Goal: Information Seeking & Learning: Learn about a topic

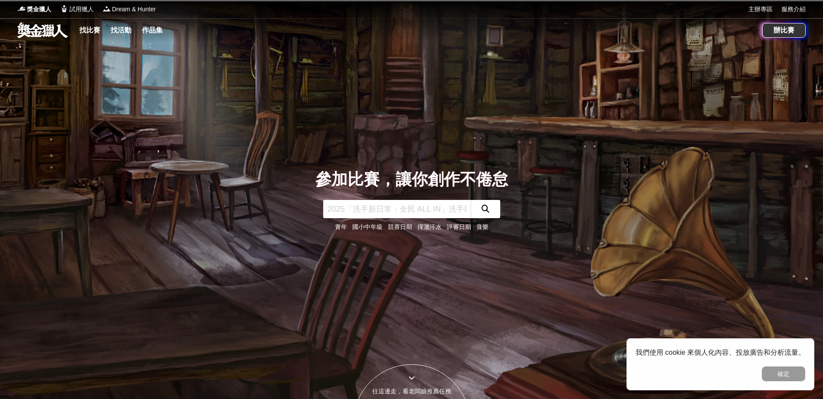
click at [363, 205] on input "text" at bounding box center [397, 209] width 148 height 18
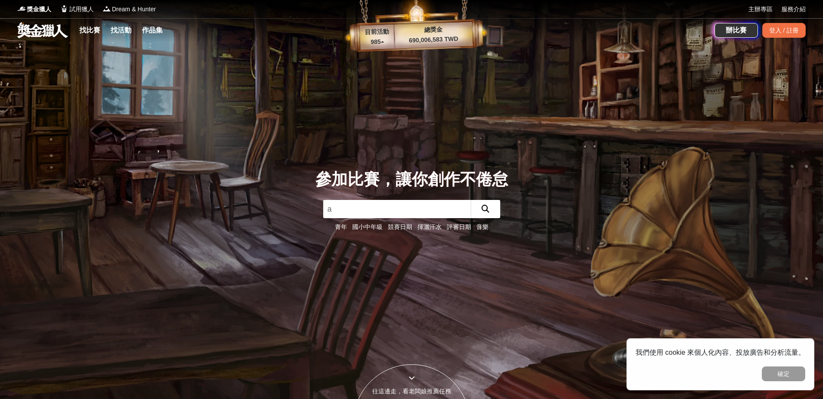
type input "ai"
click button "submit" at bounding box center [486, 209] width 30 height 18
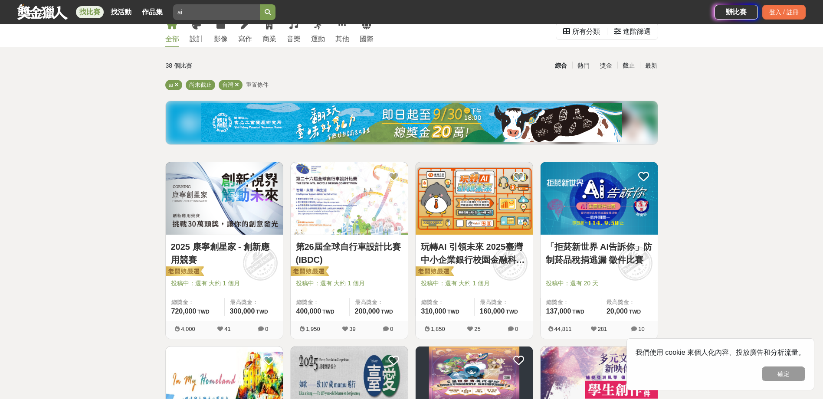
scroll to position [43, 0]
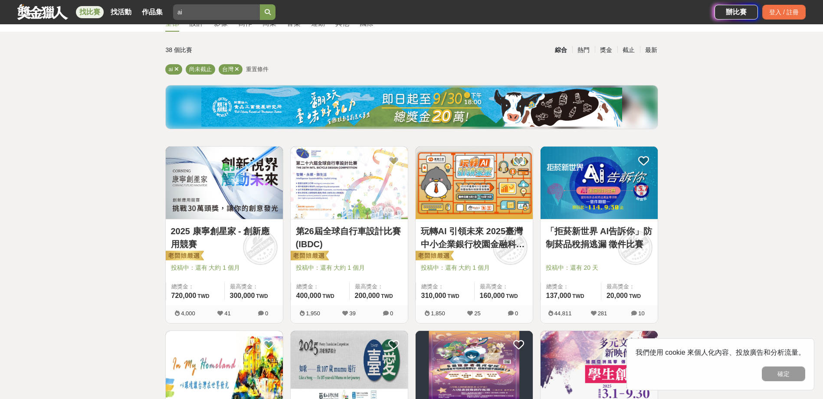
click at [455, 241] on link "玩轉AI 引領未來 2025臺灣中小企業銀行校園金融科技創意挑戰賽" at bounding box center [474, 238] width 107 height 26
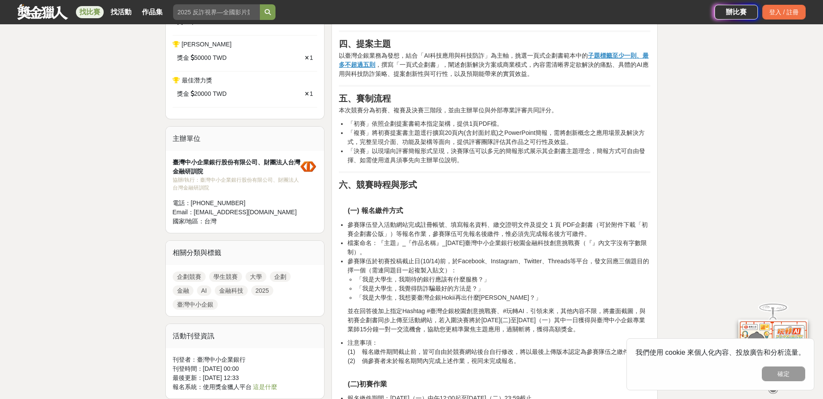
scroll to position [564, 0]
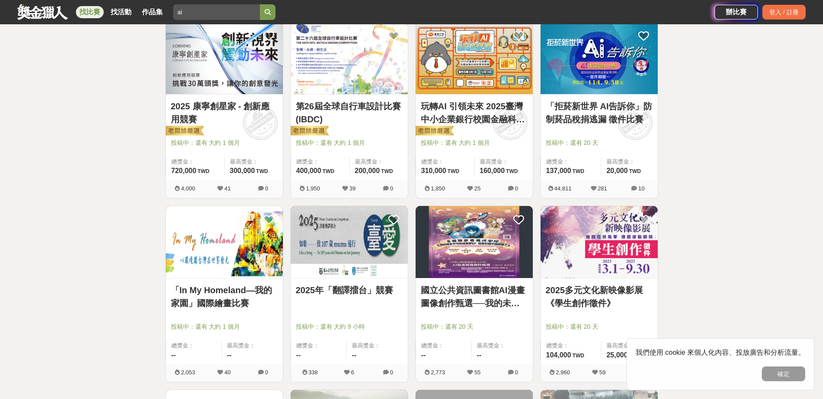
scroll to position [174, 0]
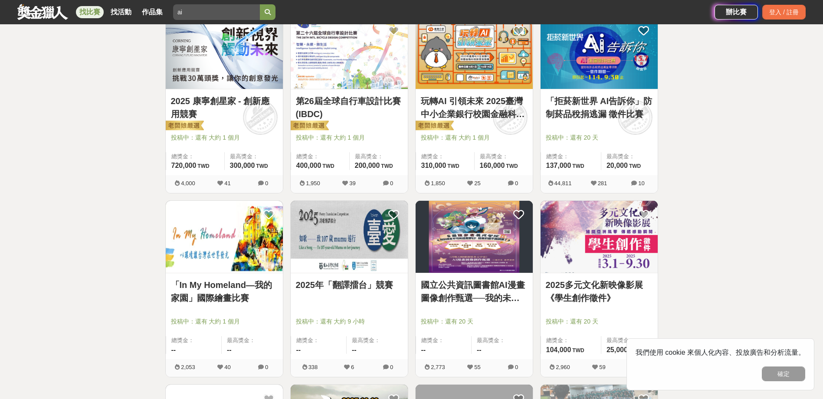
click at [613, 111] on link "「拒菸新世界 AI告訴你」防制菸品稅捐逃漏 徵件比賽" at bounding box center [599, 108] width 107 height 26
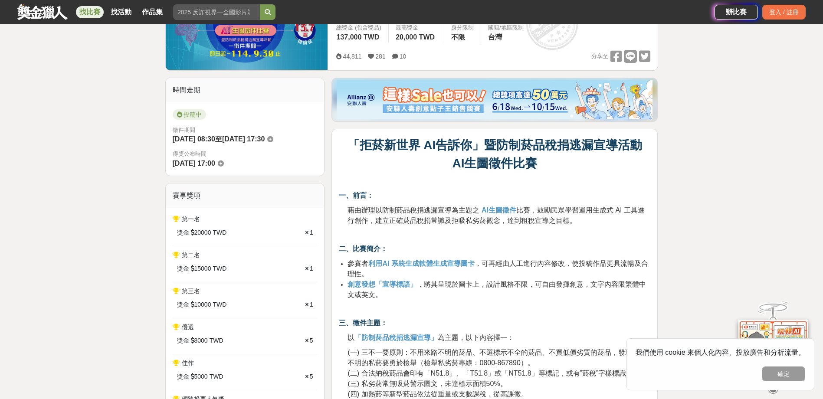
scroll to position [43, 0]
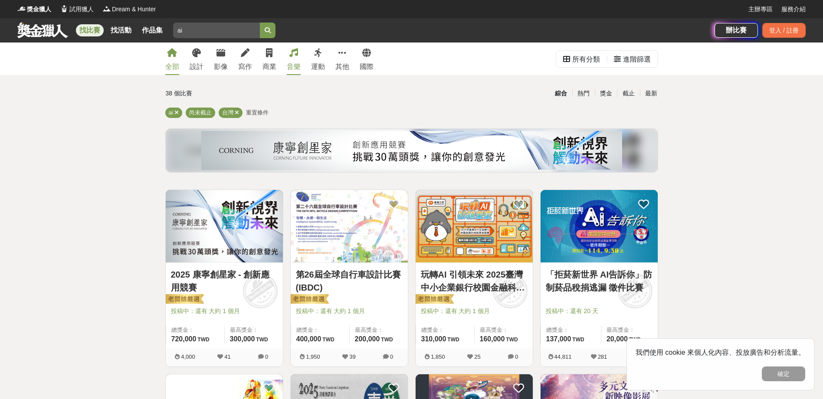
click at [291, 66] on div "音樂" at bounding box center [294, 67] width 14 height 10
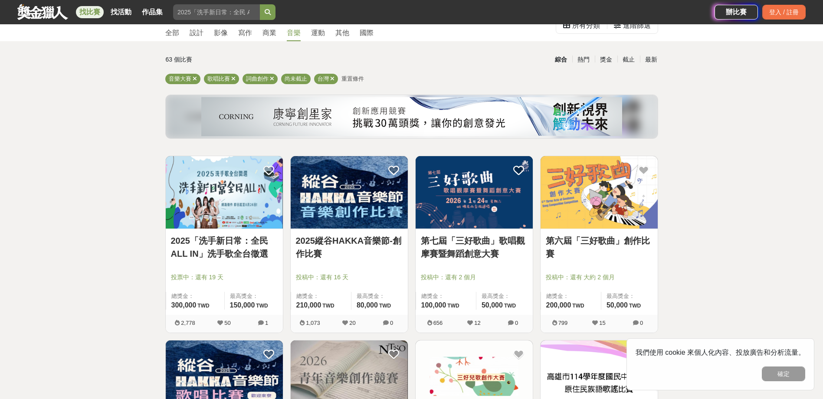
scroll to position [87, 0]
